Goal: Information Seeking & Learning: Find specific page/section

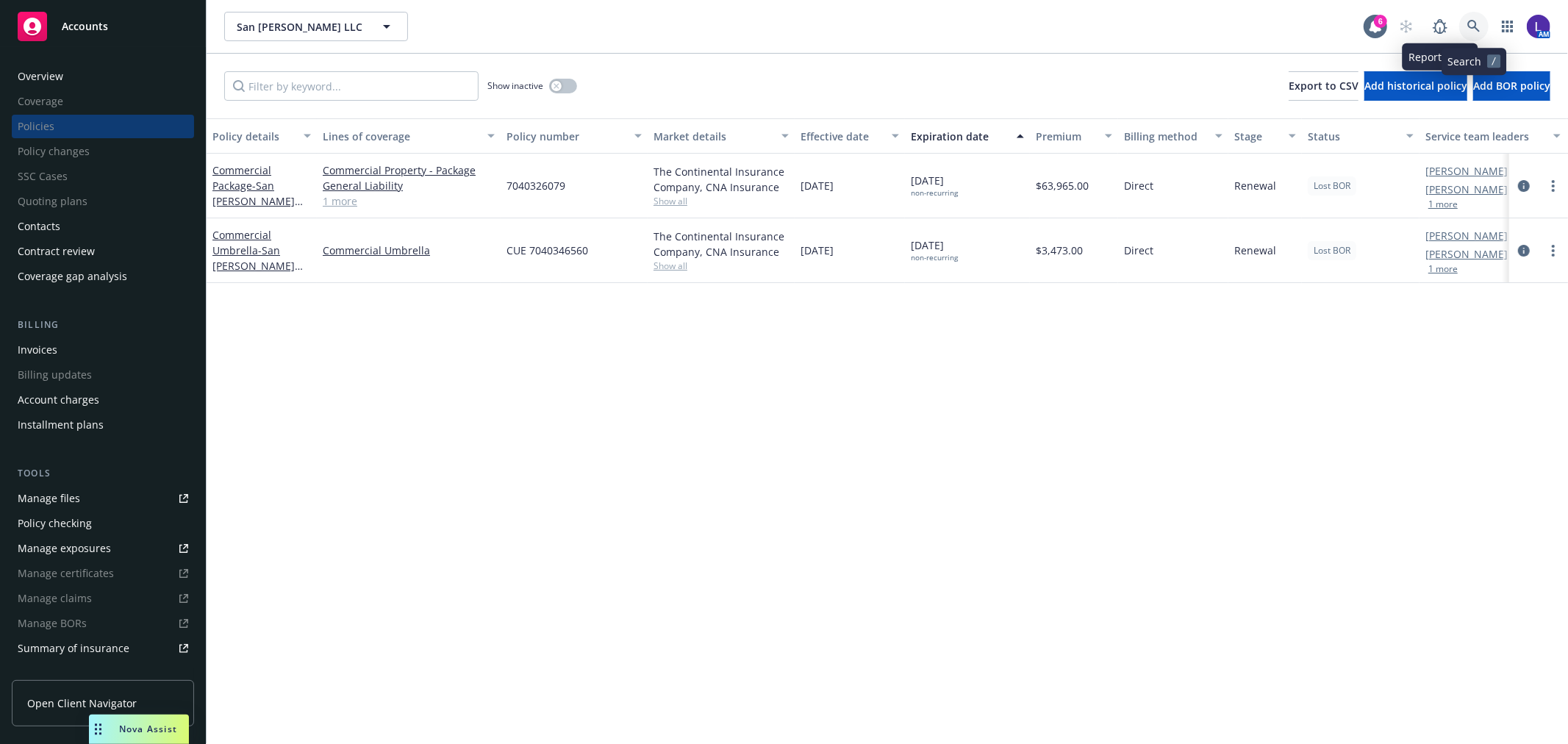
click at [1468, 26] on icon at bounding box center [1473, 26] width 13 height 13
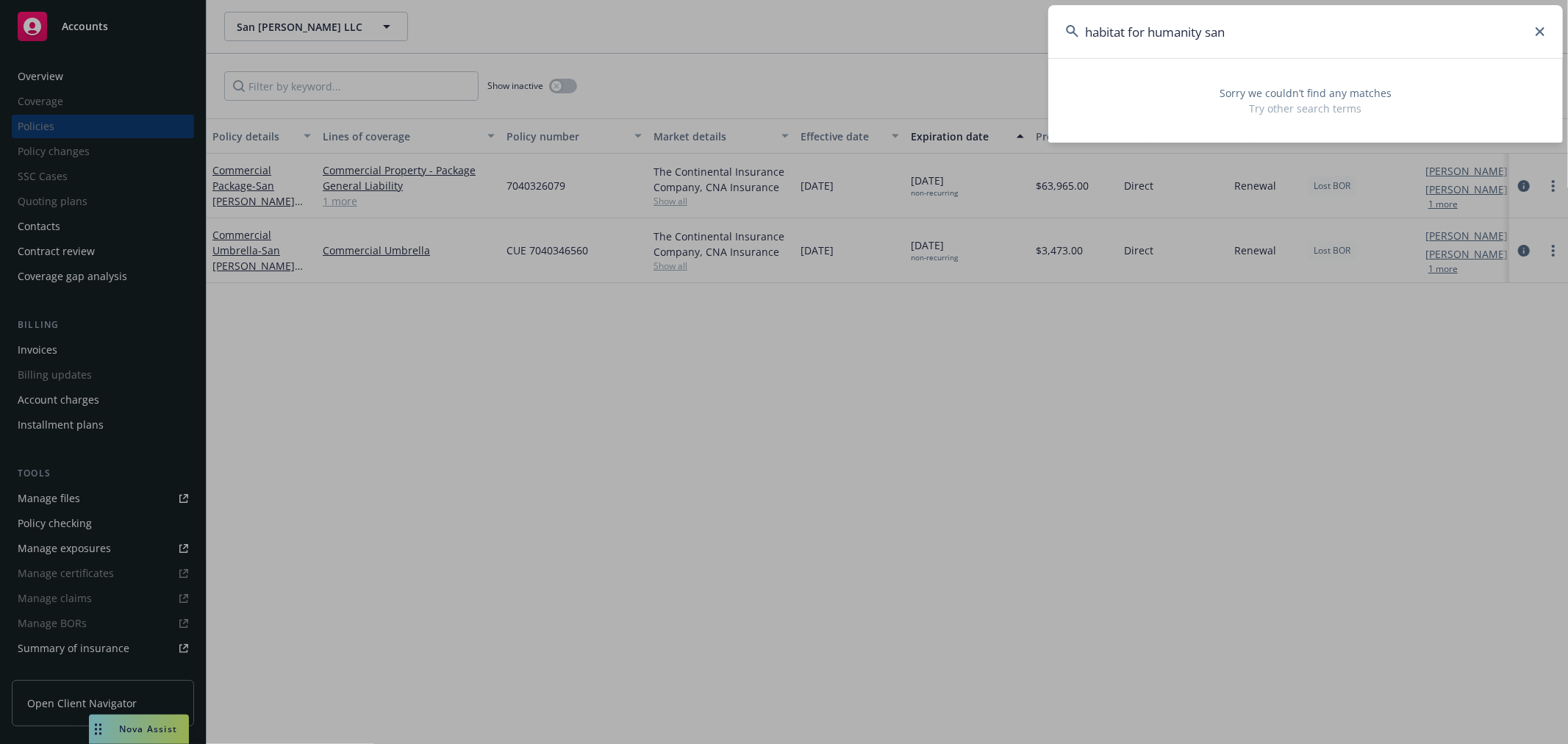
type input "habitat for humanity san"
